Goal: Information Seeking & Learning: Check status

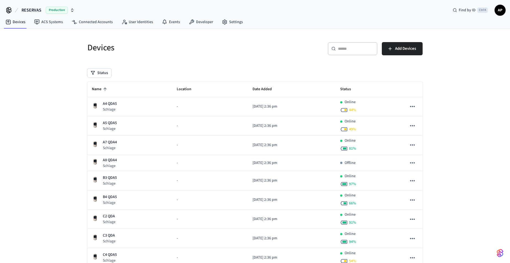
click at [104, 89] on icon "sticky table" at bounding box center [104, 89] width 5 height 5
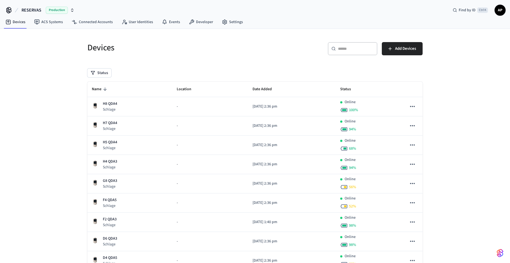
click at [104, 89] on icon "sticky table" at bounding box center [104, 89] width 5 height 5
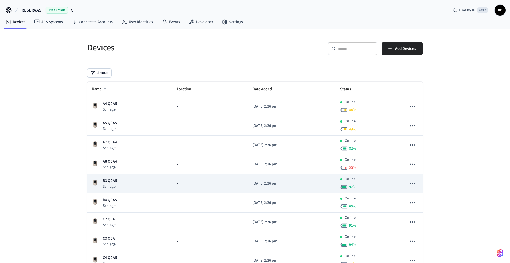
scroll to position [83, 0]
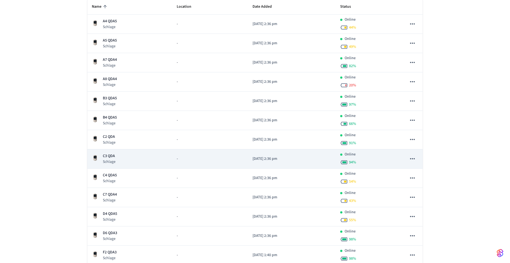
click at [116, 154] on div "C3 QDA Schlage" at bounding box center [130, 158] width 76 height 11
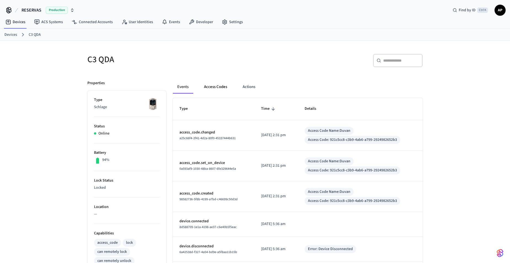
click at [211, 88] on button "Access Codes" at bounding box center [215, 86] width 32 height 13
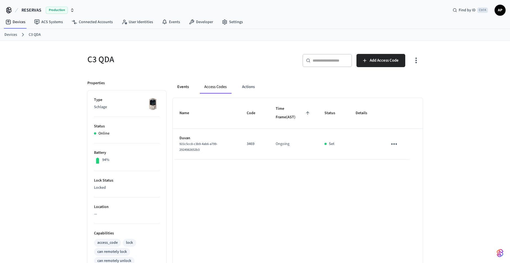
click at [185, 89] on button "Events" at bounding box center [183, 86] width 20 height 13
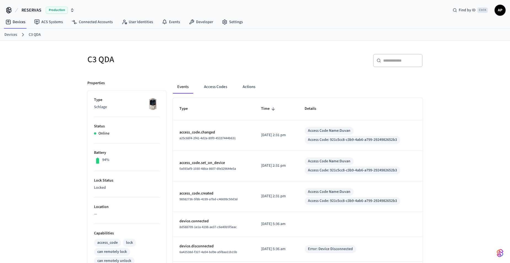
click at [12, 33] on link "Devices" at bounding box center [10, 35] width 13 height 6
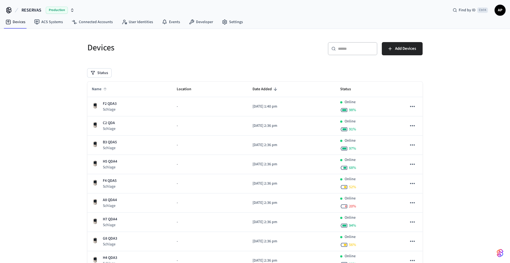
click at [97, 90] on span "Name" at bounding box center [100, 89] width 17 height 9
click at [94, 86] on span "Name" at bounding box center [100, 89] width 17 height 9
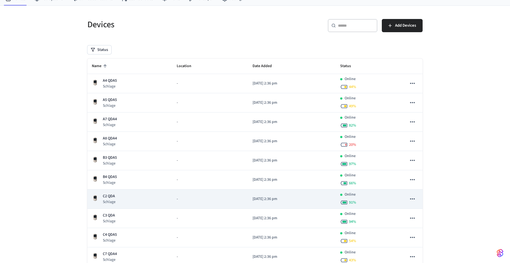
scroll to position [83, 0]
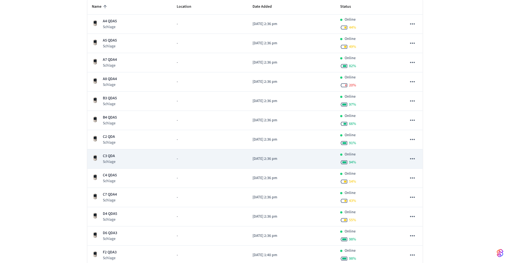
click at [112, 158] on p "C3 QDA" at bounding box center [109, 156] width 13 height 6
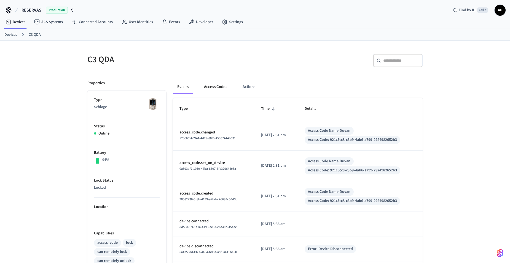
click at [216, 84] on button "Access Codes" at bounding box center [215, 86] width 32 height 13
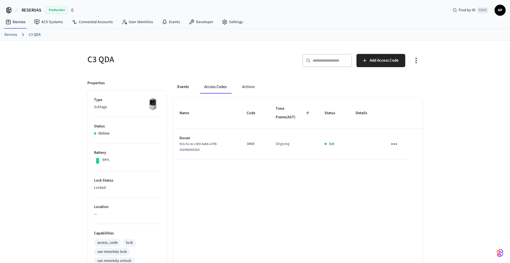
click at [185, 85] on button "Events" at bounding box center [183, 86] width 20 height 13
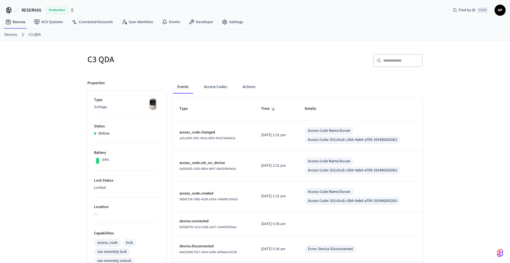
click at [10, 35] on link "Devices" at bounding box center [10, 35] width 13 height 6
